Goal: Feedback & Contribution: Leave review/rating

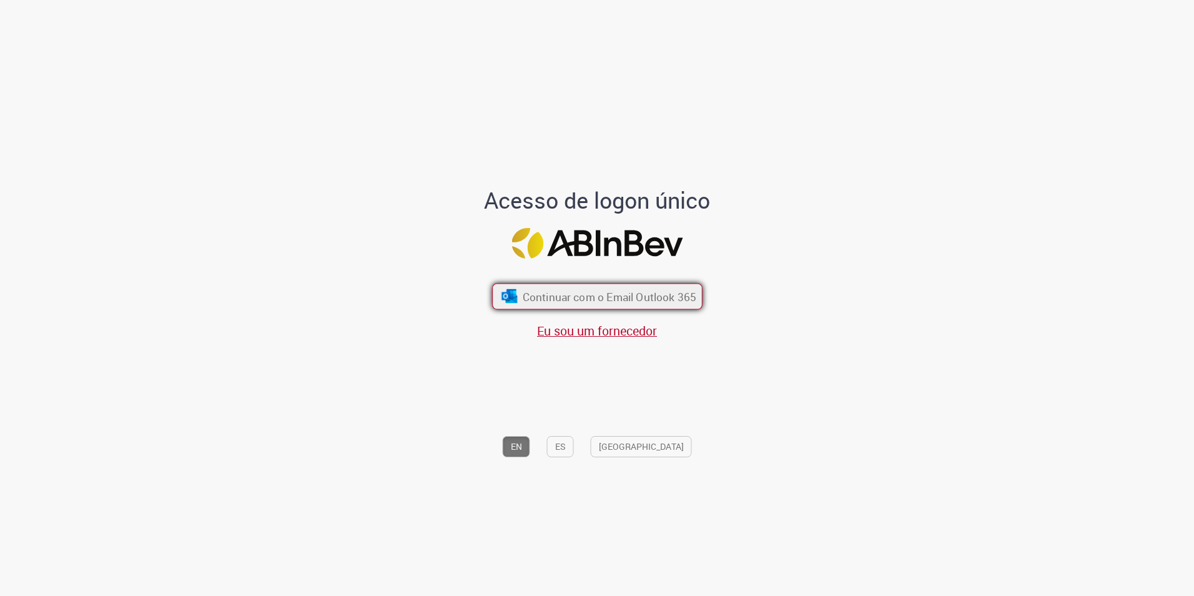
click at [631, 298] on span "Continuar com o Email Outlook 365" at bounding box center [609, 296] width 174 height 14
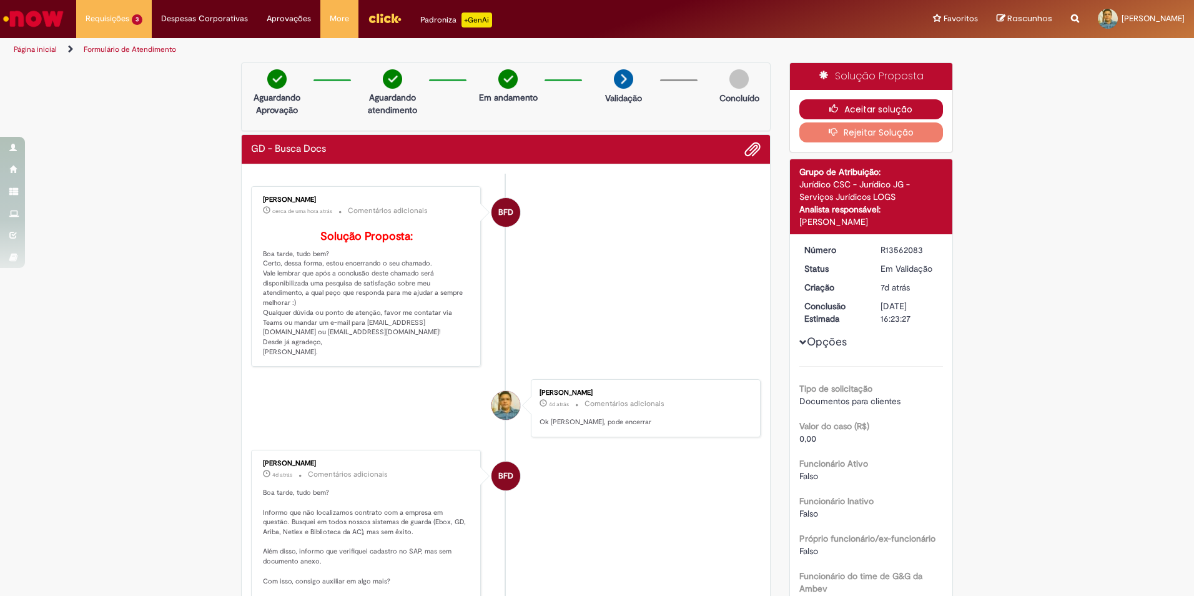
click at [886, 108] on button "Aceitar solução" at bounding box center [871, 109] width 144 height 20
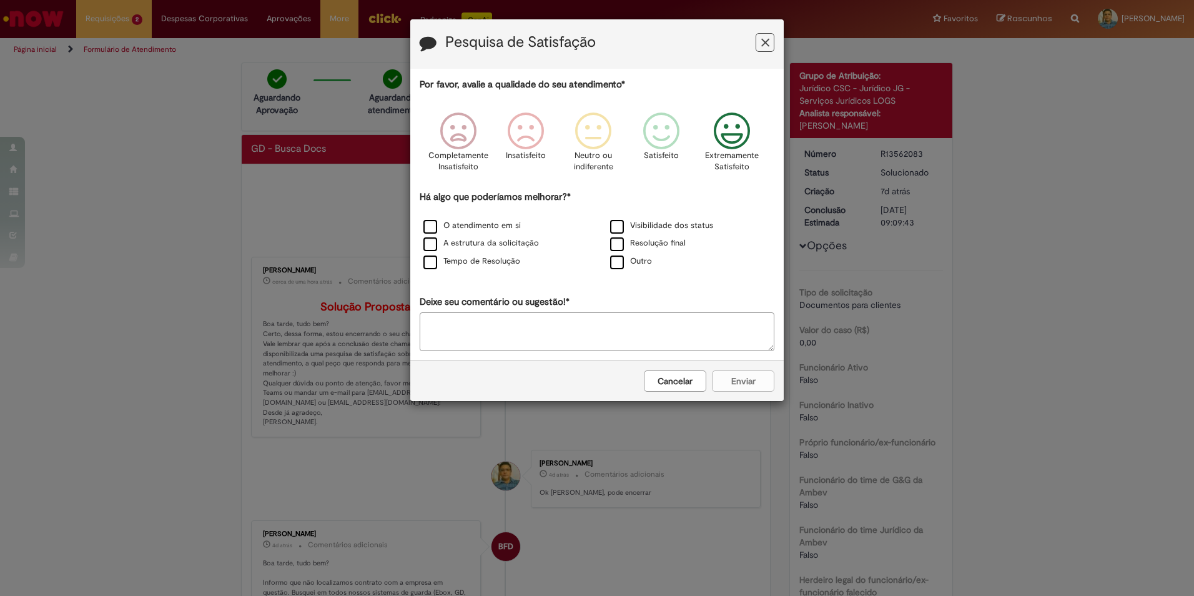
click at [741, 135] on icon "Feedback" at bounding box center [731, 130] width 47 height 37
click at [424, 227] on label "O atendimento em si" at bounding box center [471, 226] width 97 height 12
click at [617, 225] on label "Visibilidade dos status" at bounding box center [661, 226] width 103 height 12
click at [437, 244] on label "A estrutura da solicitação" at bounding box center [480, 243] width 115 height 12
click at [436, 265] on label "Tempo de Resolução" at bounding box center [471, 261] width 97 height 12
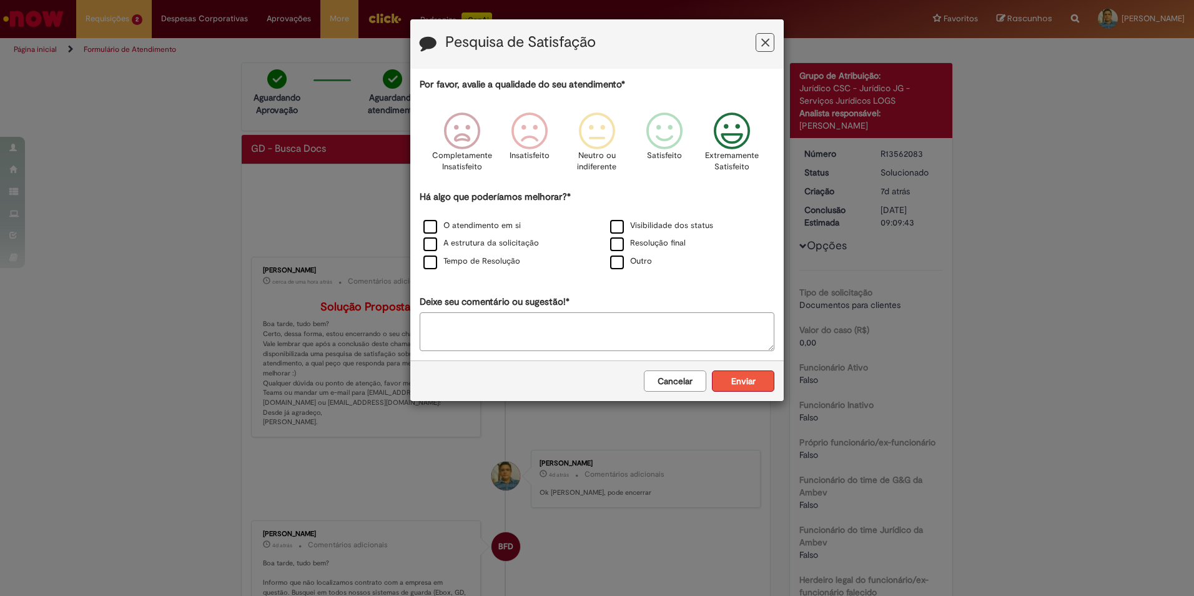
click at [737, 384] on button "Enviar" at bounding box center [743, 380] width 62 height 21
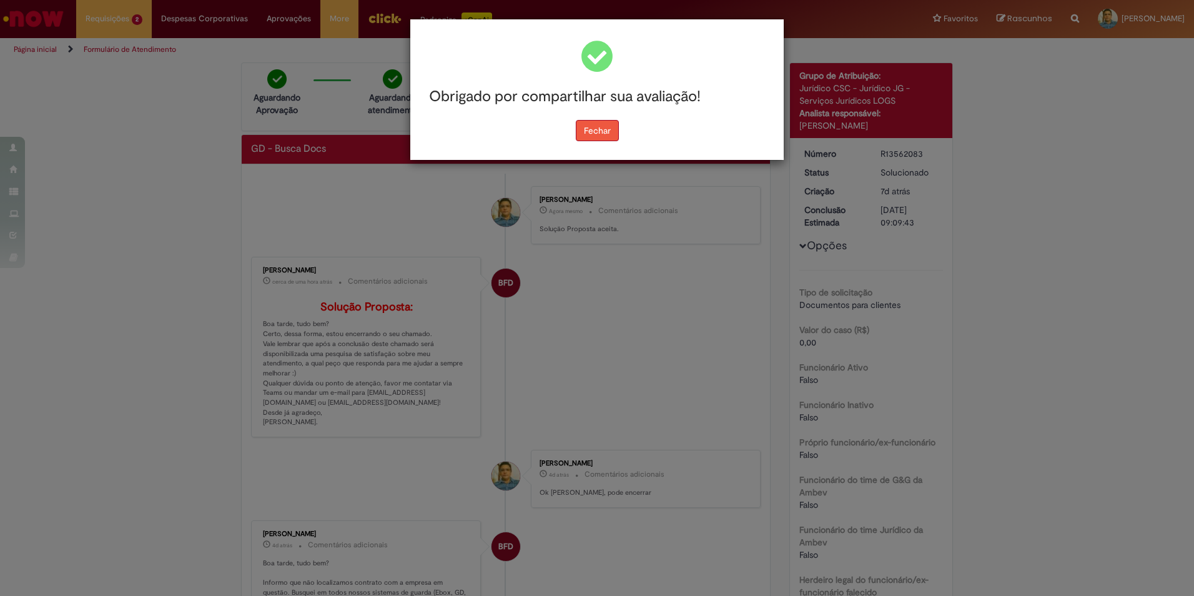
click at [600, 134] on button "Fechar" at bounding box center [597, 130] width 43 height 21
